Goal: Information Seeking & Learning: Learn about a topic

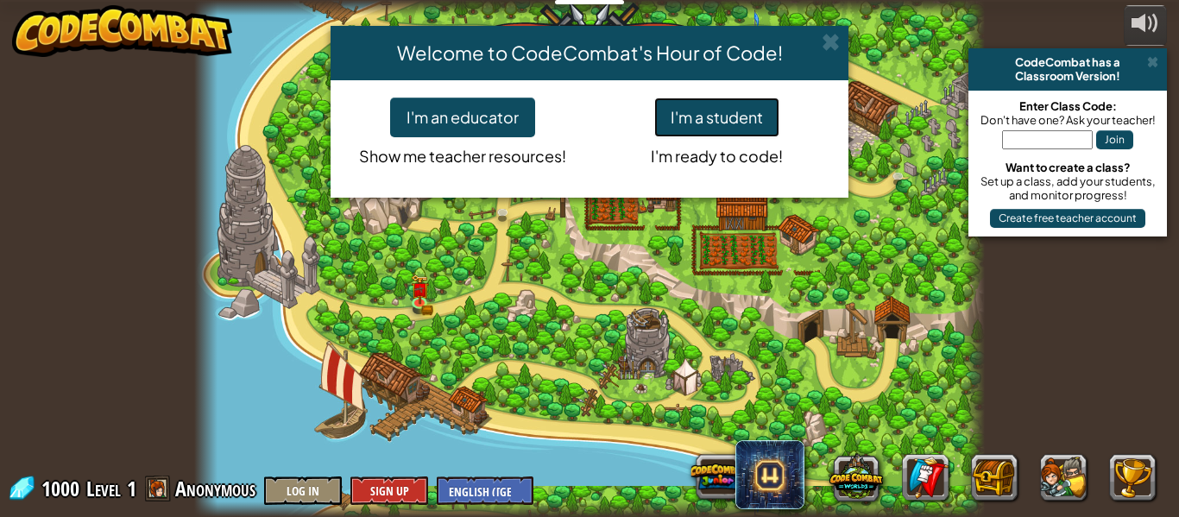
click at [728, 119] on button "I'm a student" at bounding box center [716, 118] width 125 height 40
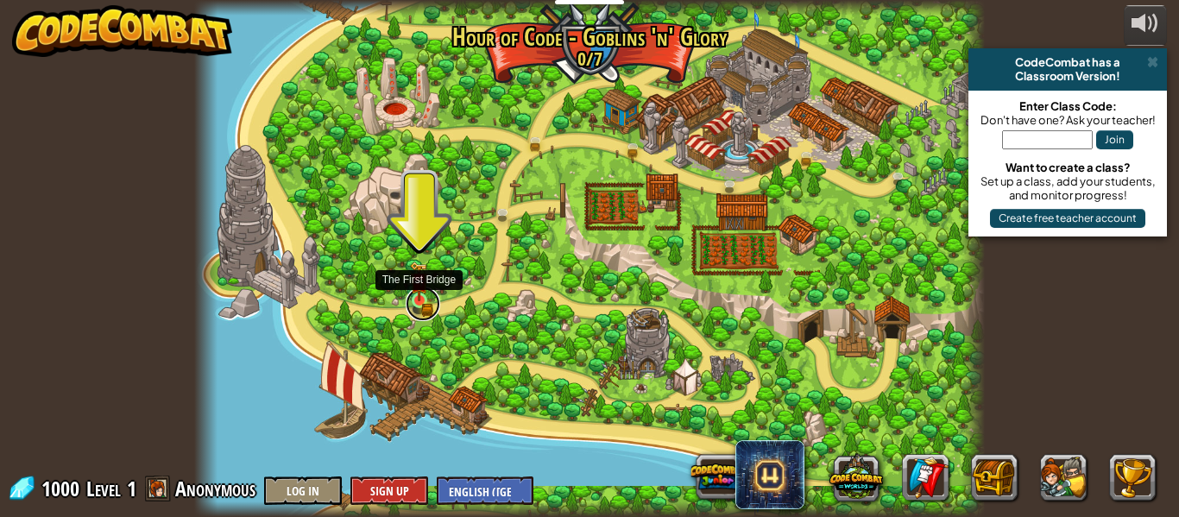
click at [424, 304] on link at bounding box center [423, 304] width 35 height 35
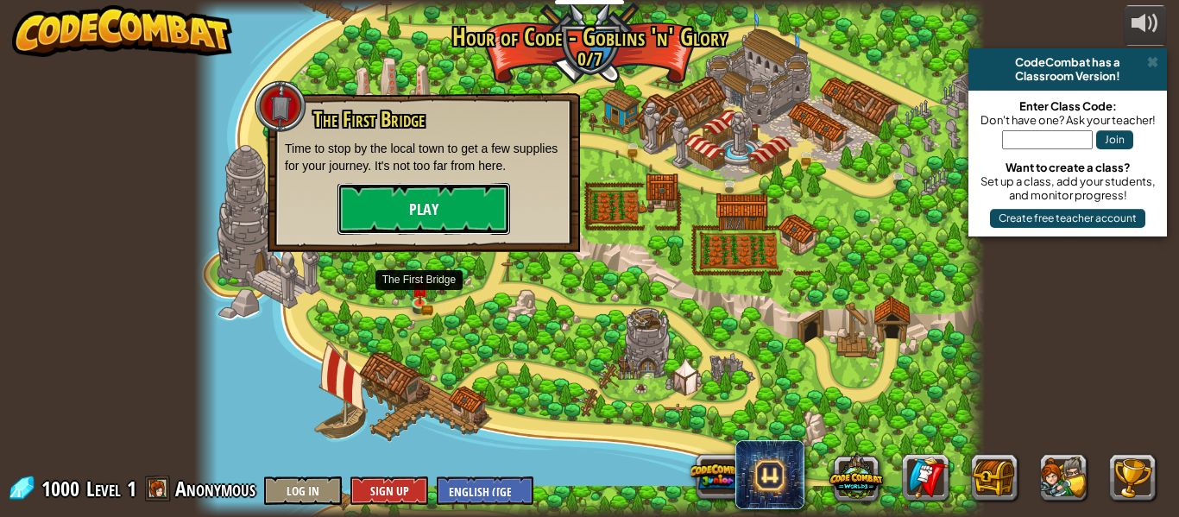
click at [434, 224] on button "Play" at bounding box center [423, 209] width 173 height 52
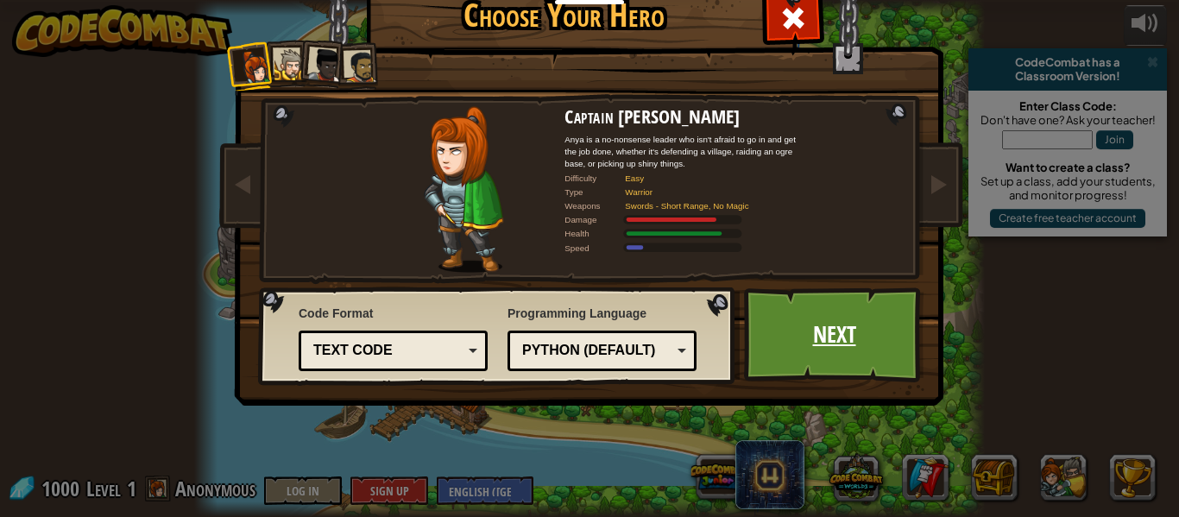
click at [778, 347] on link "Next" at bounding box center [834, 334] width 180 height 95
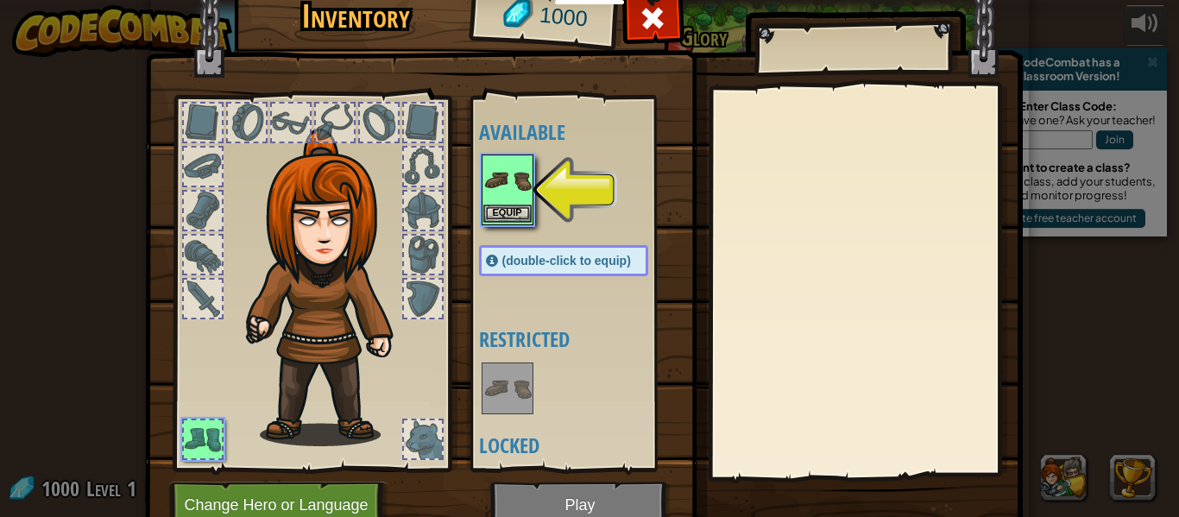
click at [516, 183] on img at bounding box center [507, 180] width 48 height 48
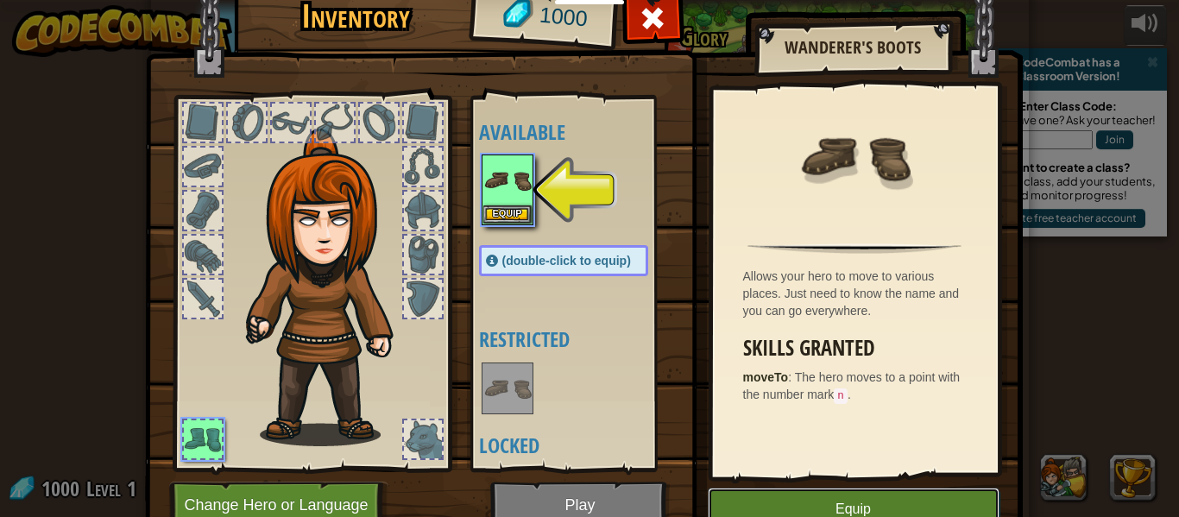
click at [862, 491] on button "Equip" at bounding box center [854, 509] width 292 height 43
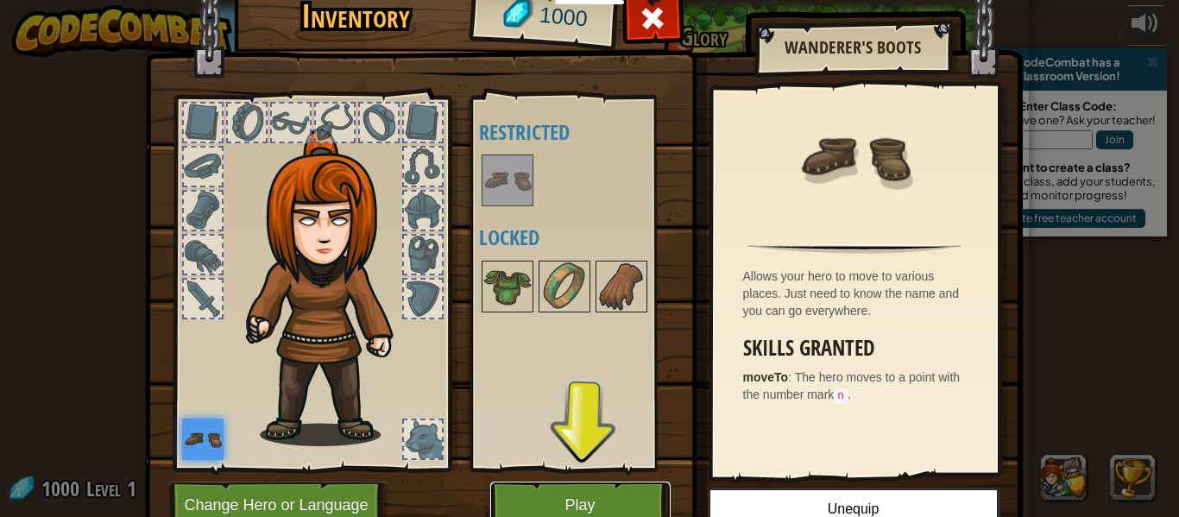
click at [590, 506] on button "Play" at bounding box center [580, 505] width 180 height 47
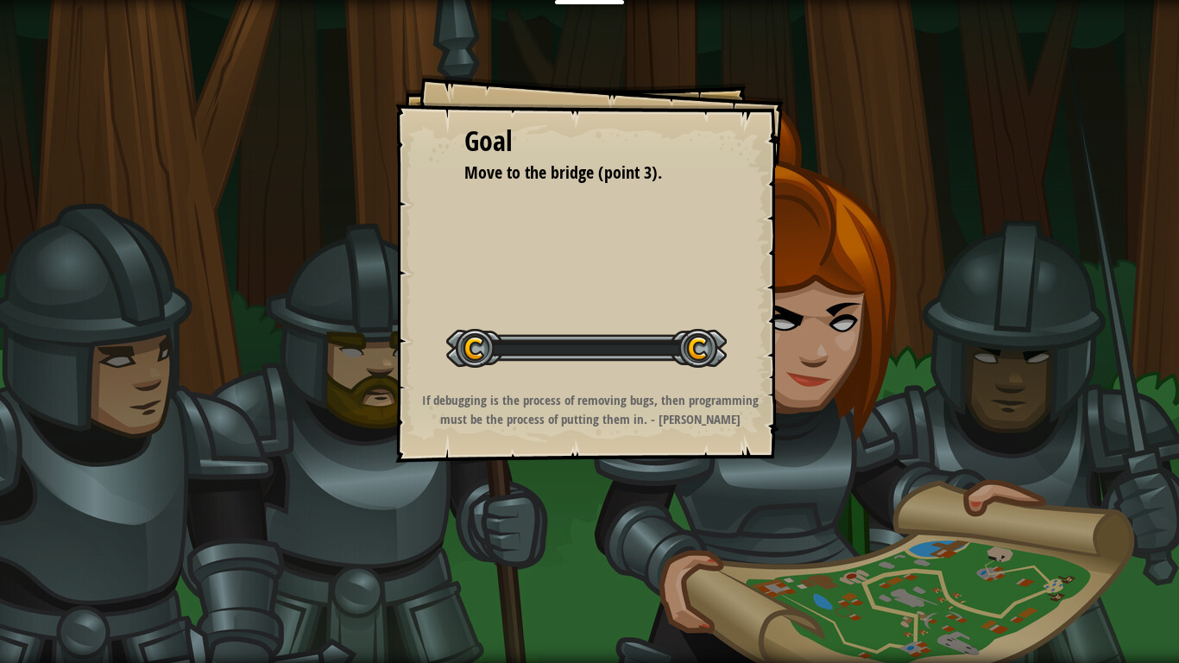
click at [604, 516] on div "Goal Move to the bridge (point 3). Start Level Error loading from server. Try r…" at bounding box center [589, 331] width 1179 height 663
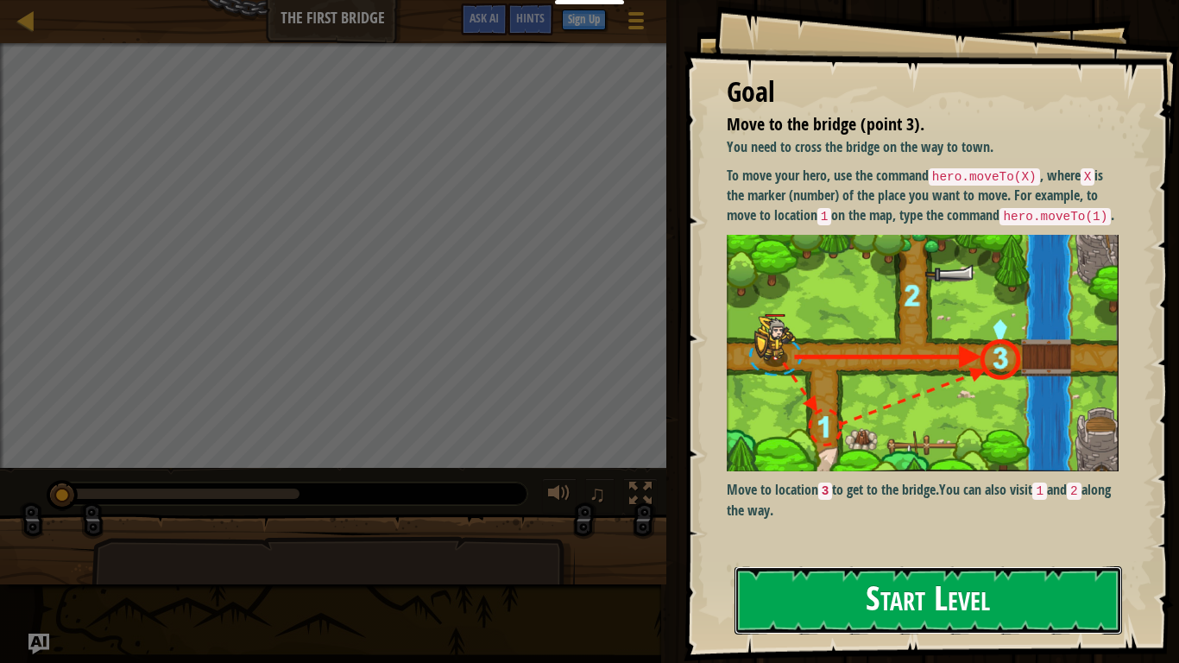
click at [860, 516] on button "Start Level" at bounding box center [927, 600] width 387 height 68
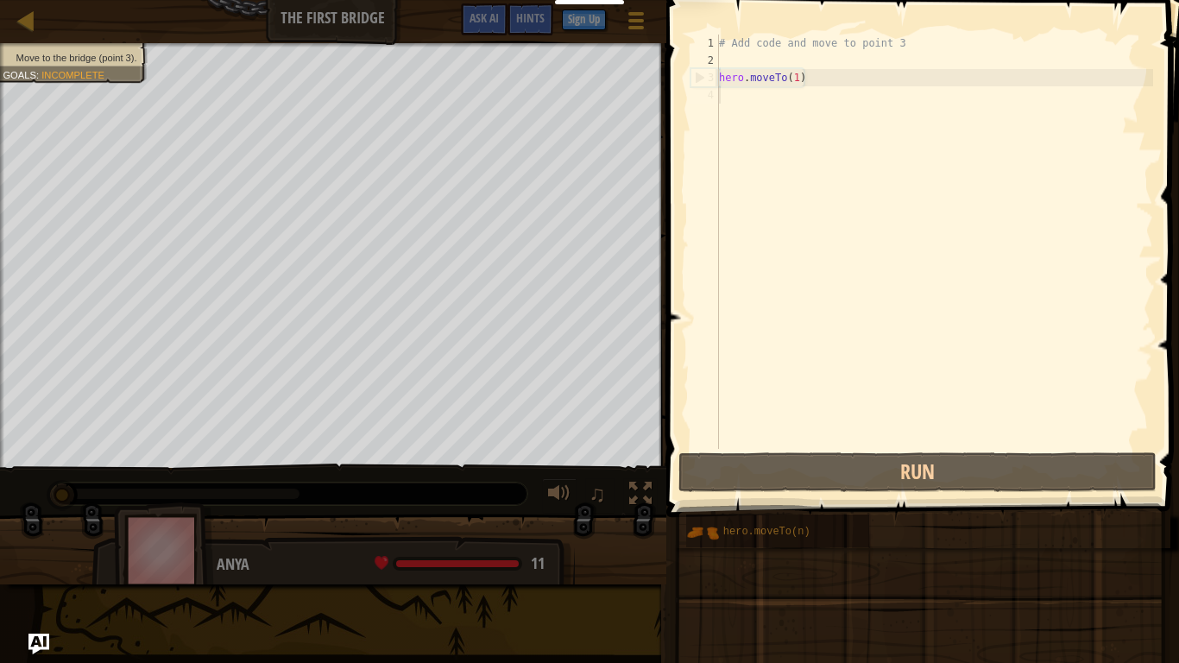
click at [860, 288] on div "# Add code and move to point 3 hero . moveTo ( 1 )" at bounding box center [934, 259] width 438 height 449
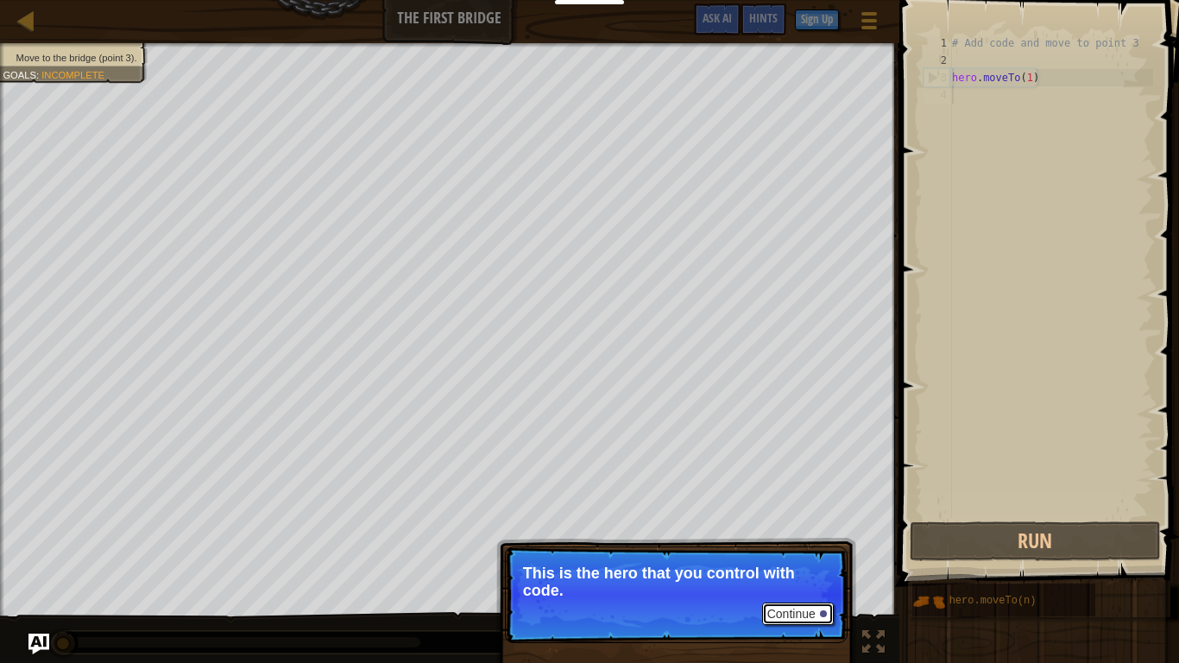
click at [788, 516] on button "Continue" at bounding box center [798, 613] width 72 height 22
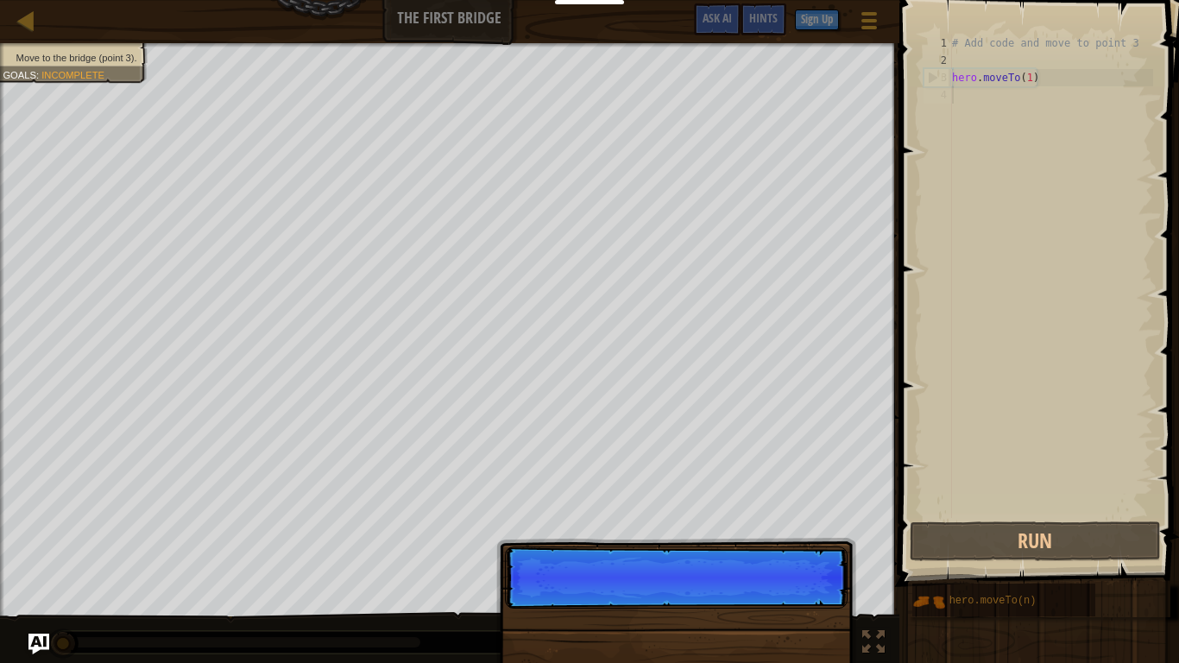
scroll to position [8, 0]
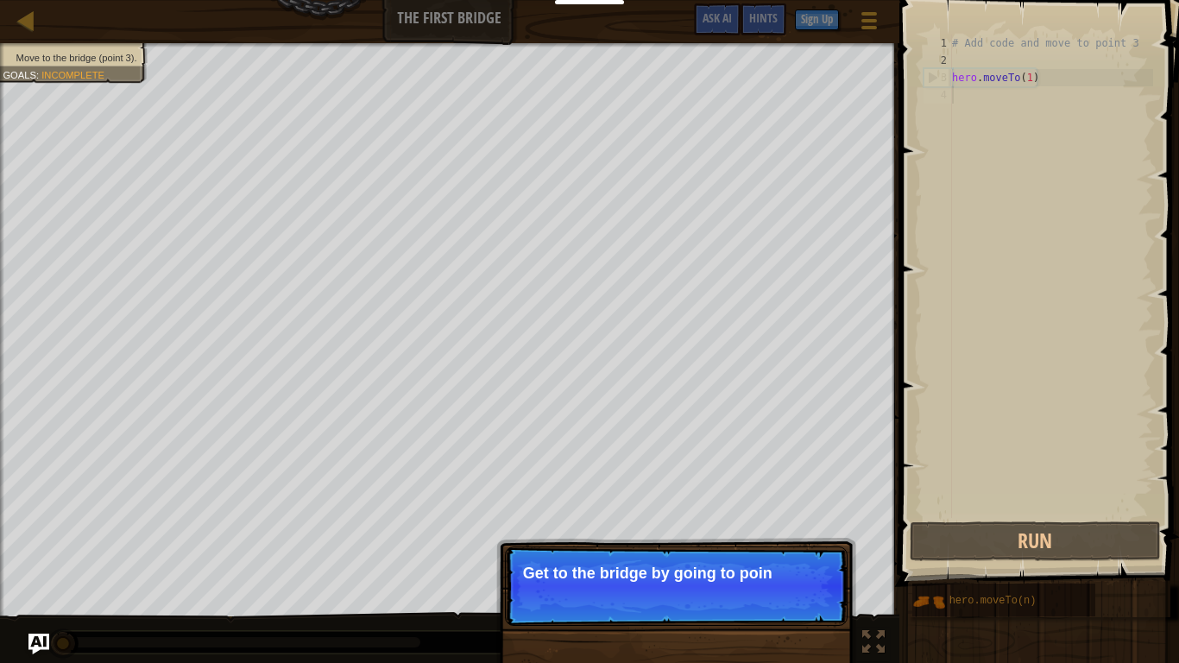
click at [738, 516] on div "Continue Get to the bridge by going to poin" at bounding box center [676, 673] width 360 height 255
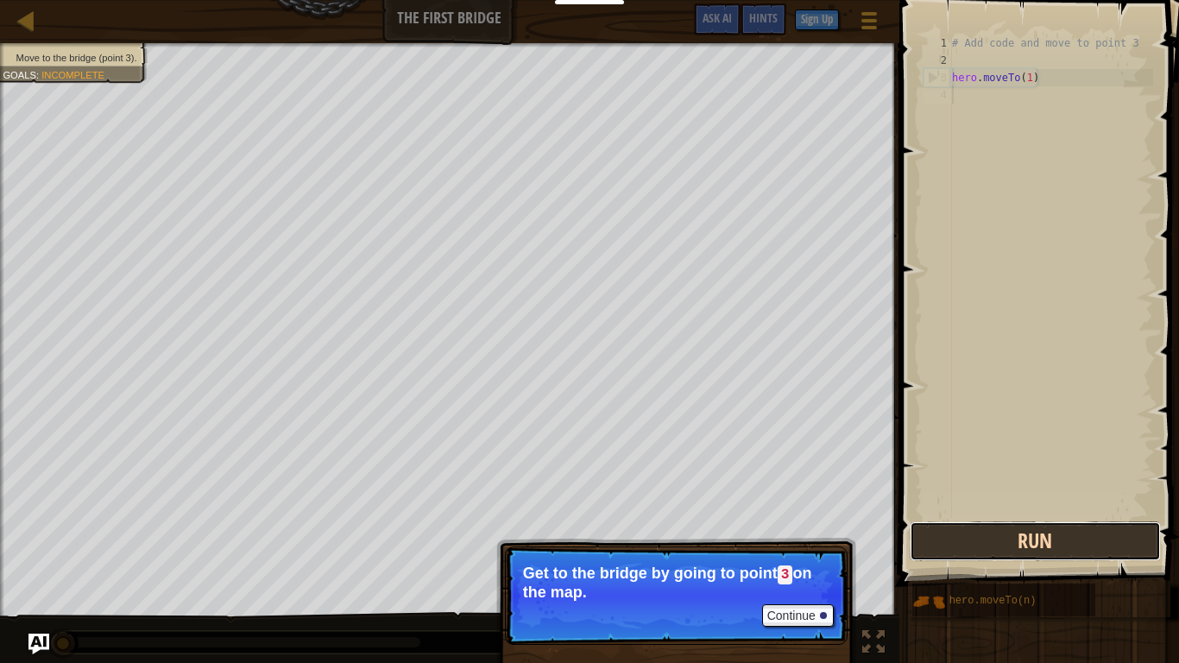
click at [966, 516] on button "Run" at bounding box center [1035, 541] width 251 height 40
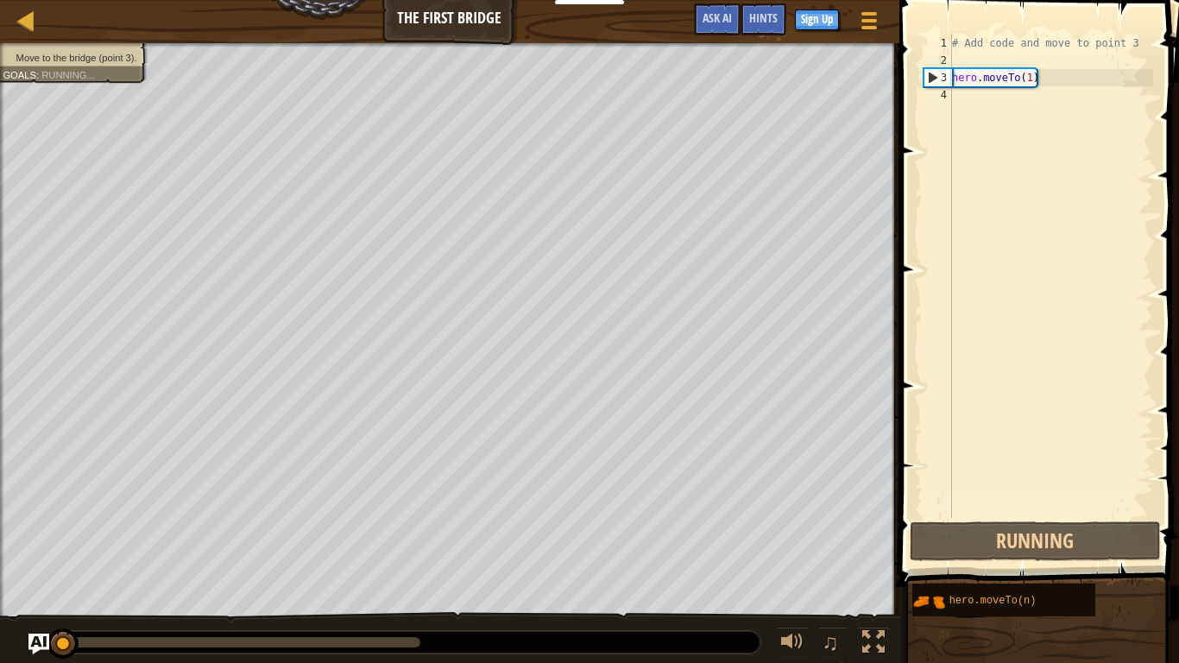
type textarea "hero.moveTo(1)"
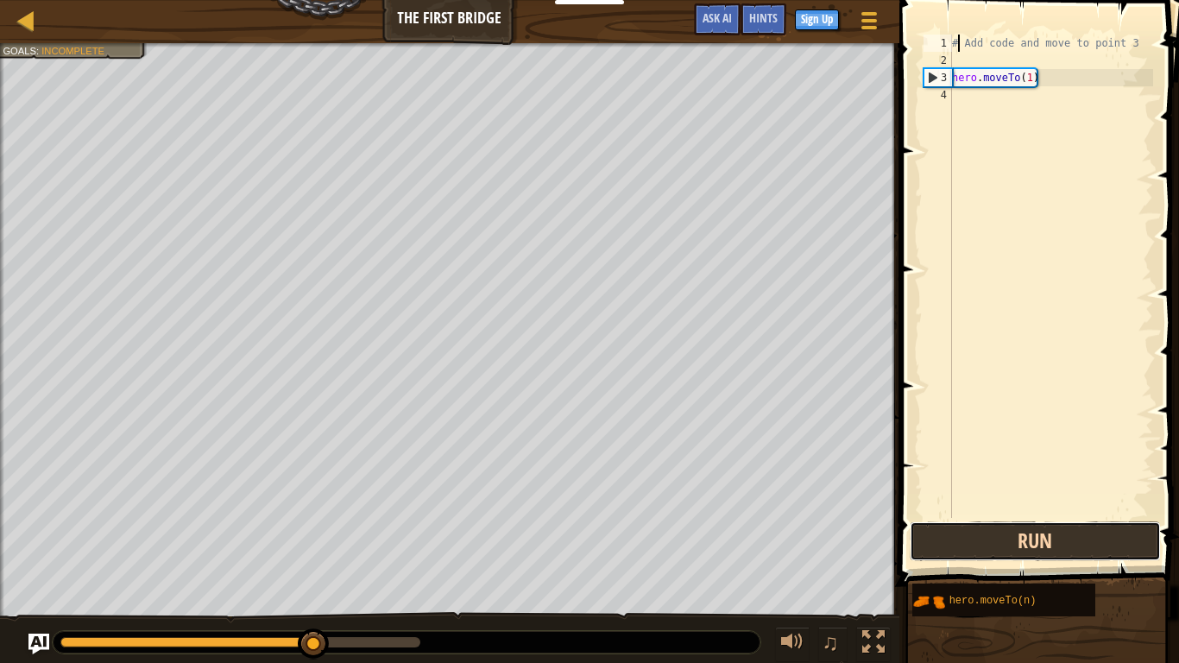
click at [1067, 516] on button "Run" at bounding box center [1035, 541] width 251 height 40
click at [1061, 516] on button "Running" at bounding box center [1035, 541] width 251 height 40
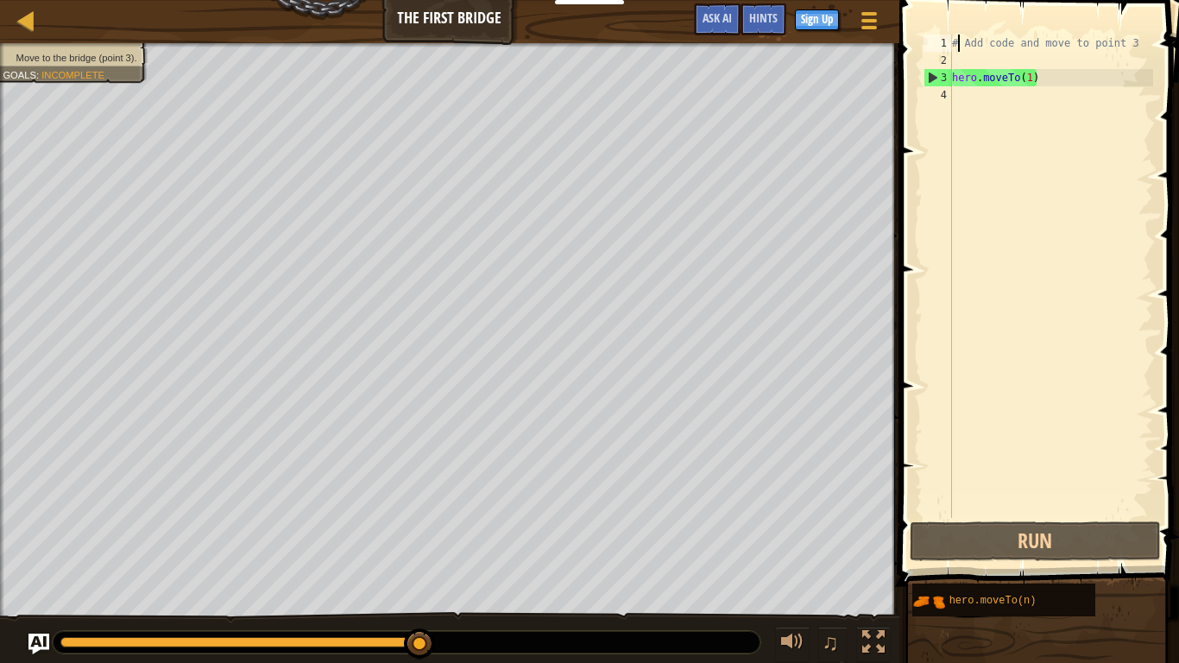
drag, startPoint x: 284, startPoint y: 648, endPoint x: 425, endPoint y: 661, distance: 141.3
click at [425, 516] on div "♫" at bounding box center [449, 638] width 899 height 52
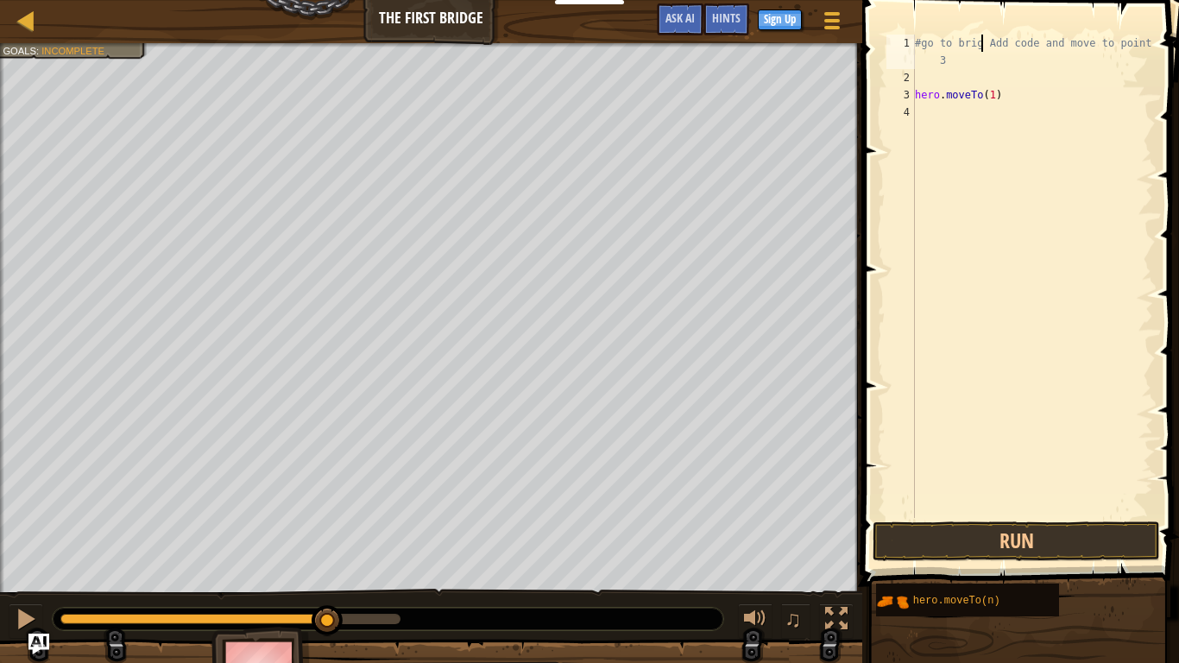
scroll to position [8, 10]
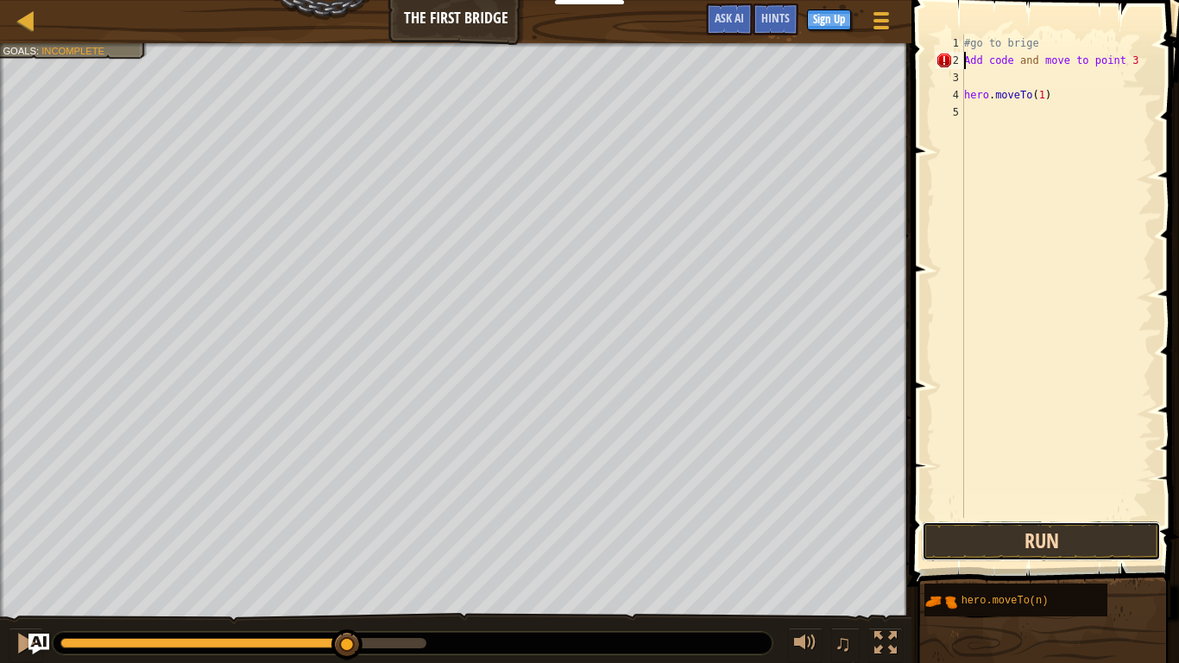
click at [948, 516] on button "Run" at bounding box center [1041, 541] width 239 height 40
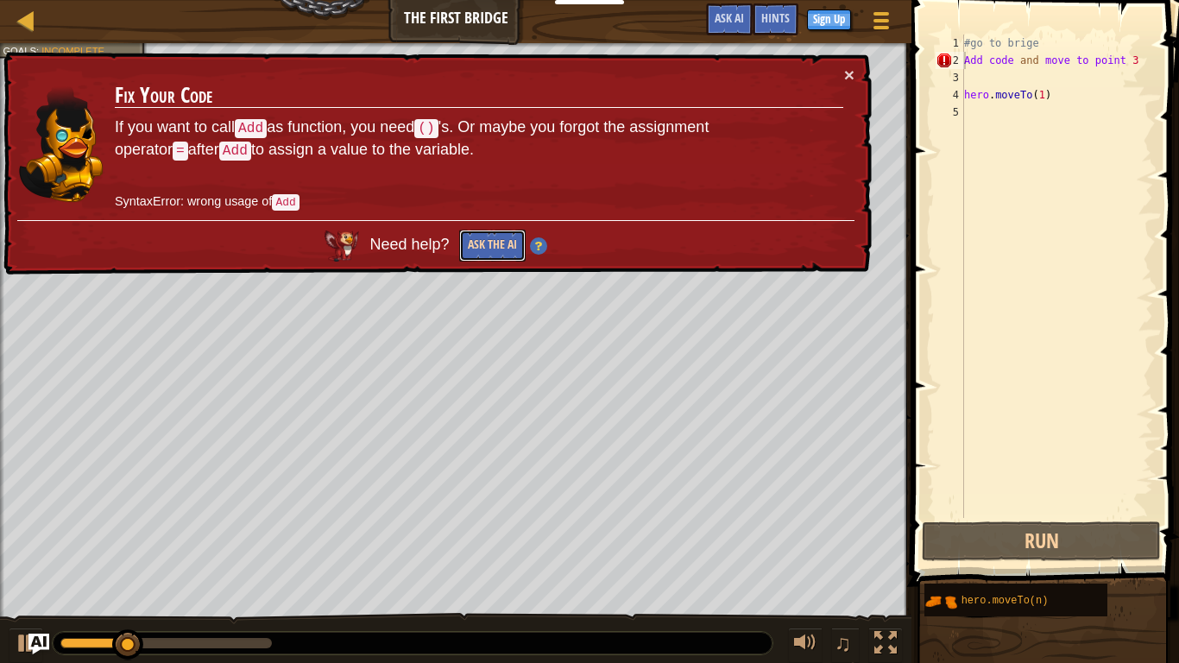
click at [498, 245] on button "Ask the AI" at bounding box center [492, 246] width 66 height 32
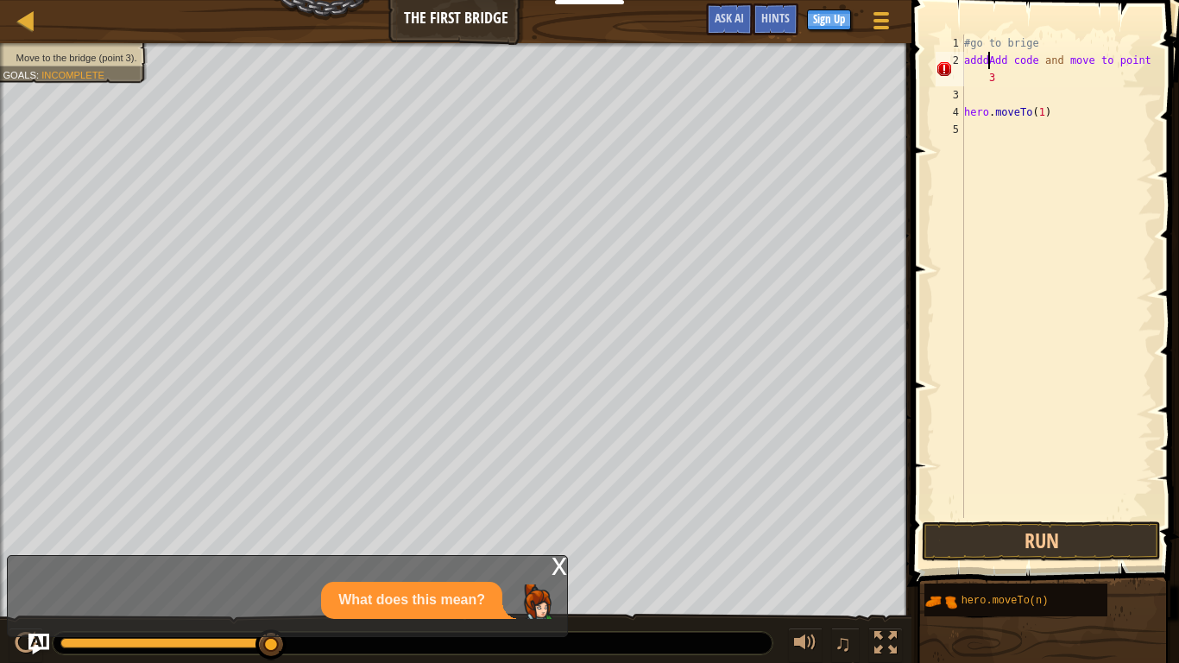
scroll to position [8, 5]
type textarea "Add code and move to point 3"
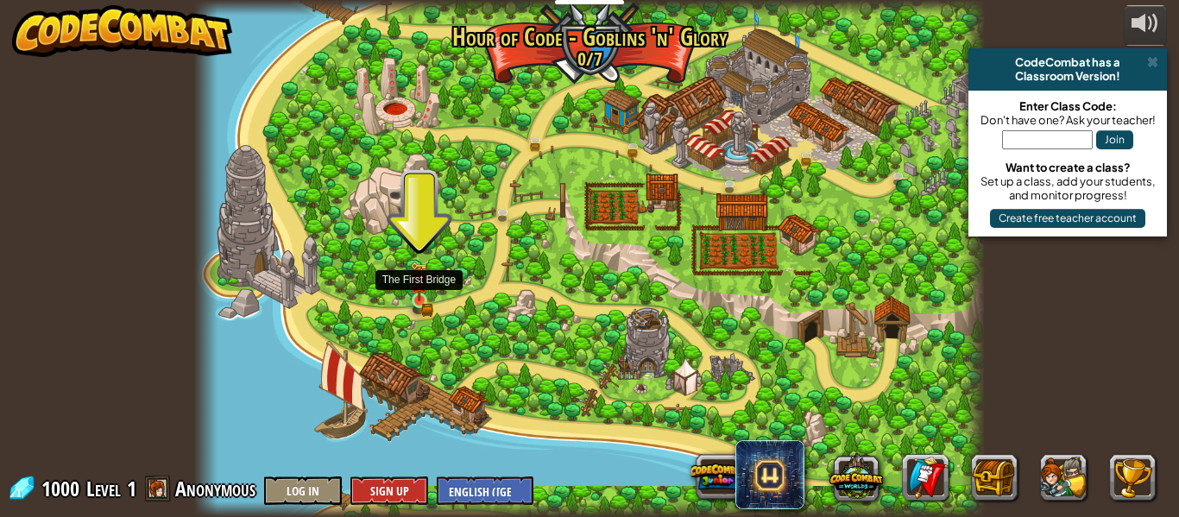
click at [418, 287] on img at bounding box center [419, 282] width 10 height 10
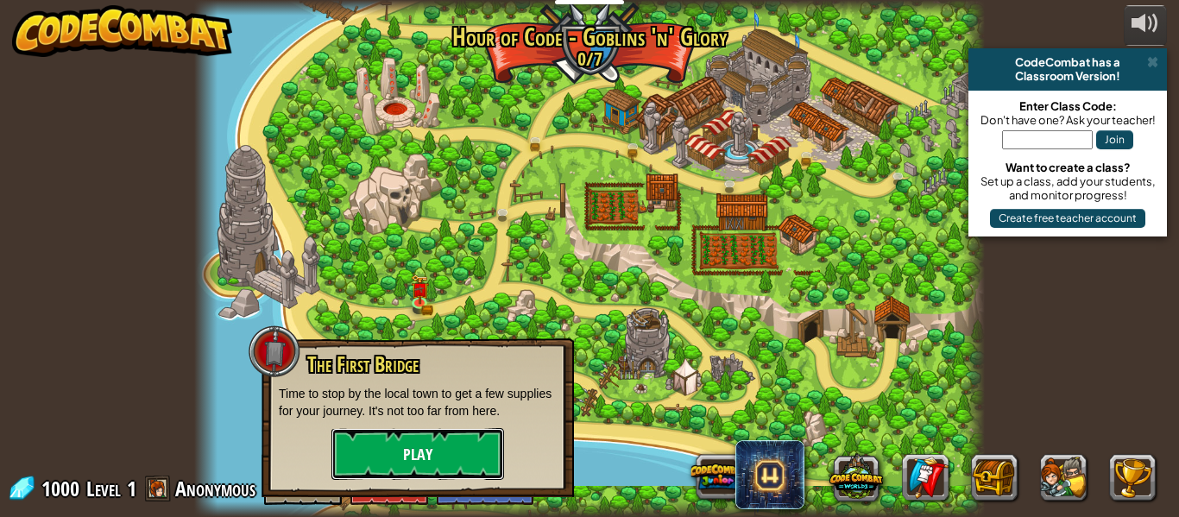
click at [386, 457] on button "Play" at bounding box center [417, 454] width 173 height 52
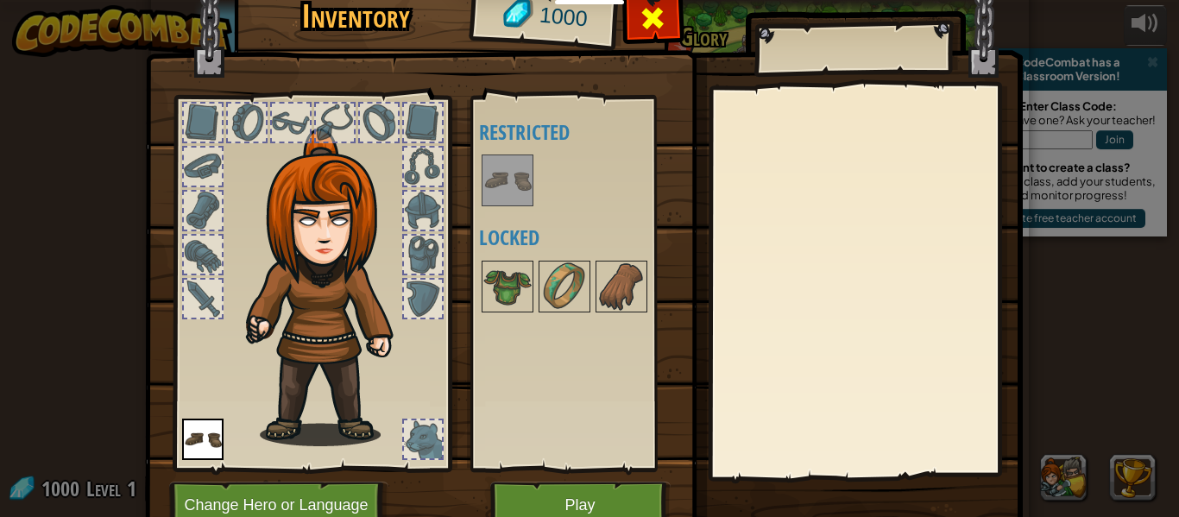
click at [659, 16] on span at bounding box center [653, 18] width 28 height 28
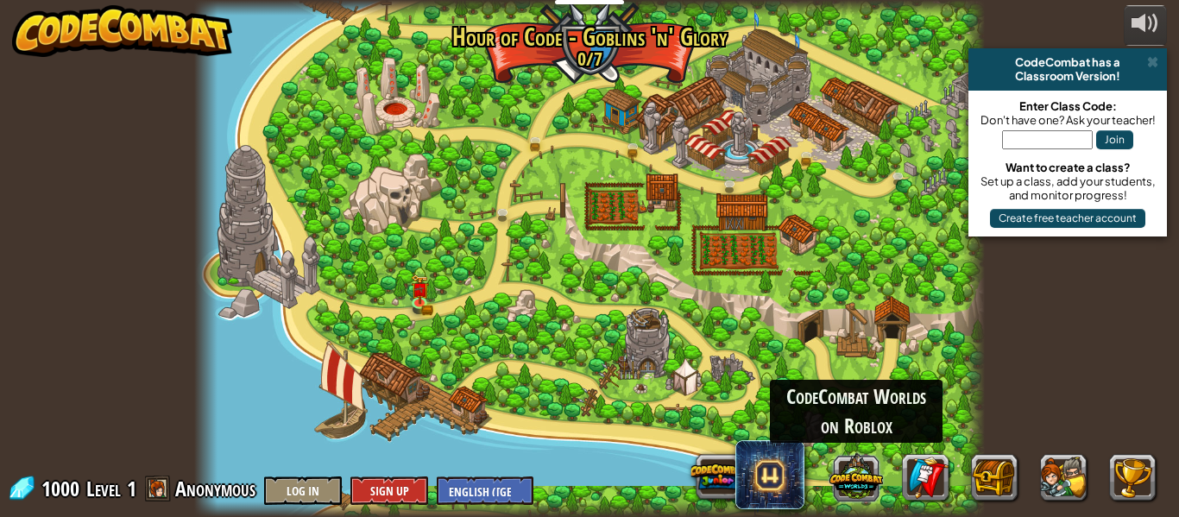
click at [872, 465] on button at bounding box center [856, 477] width 54 height 54
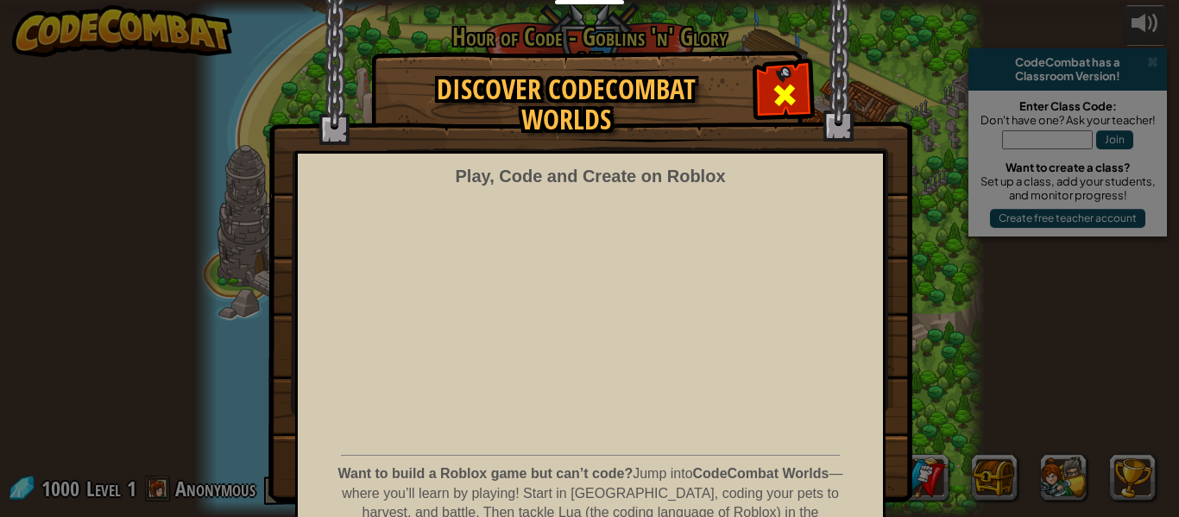
click at [783, 88] on span at bounding box center [785, 95] width 28 height 28
